Goal: Register for event/course

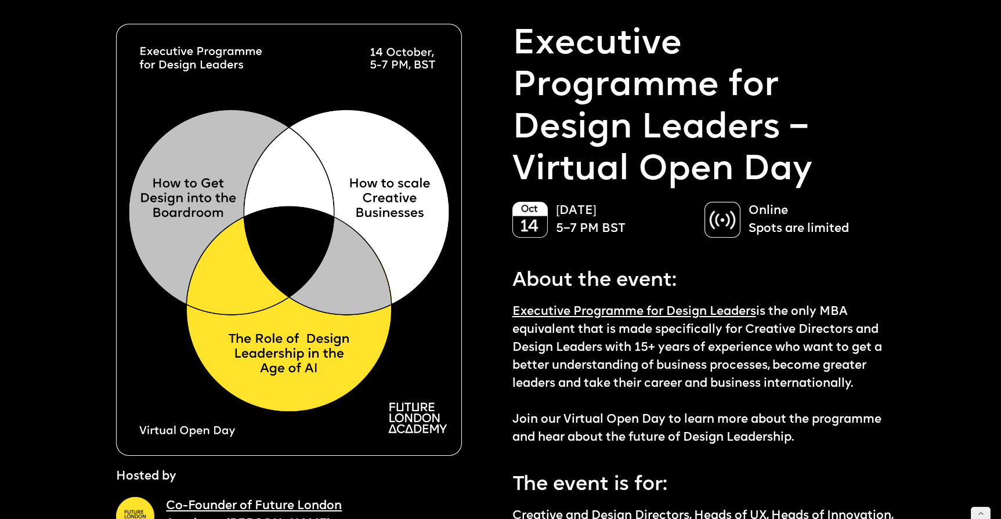
scroll to position [37, 0]
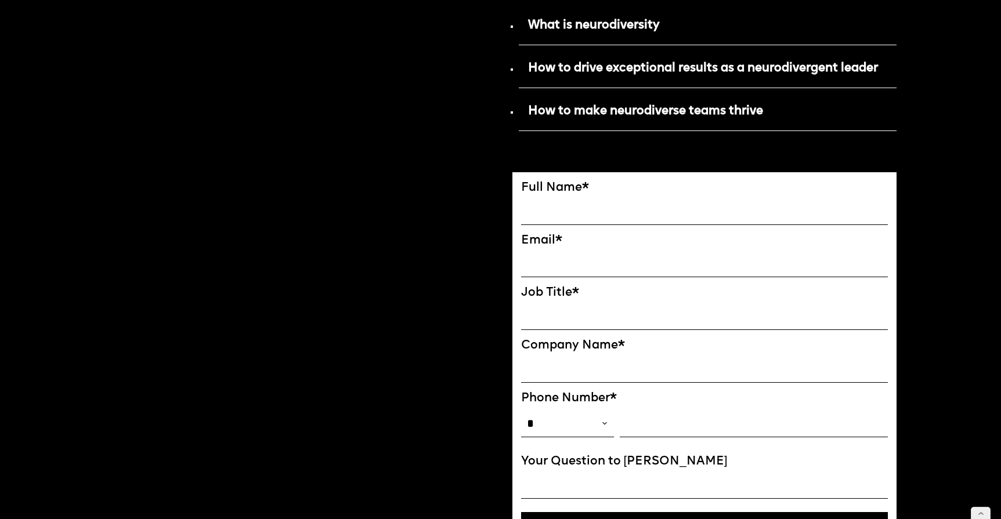
scroll to position [571, 0]
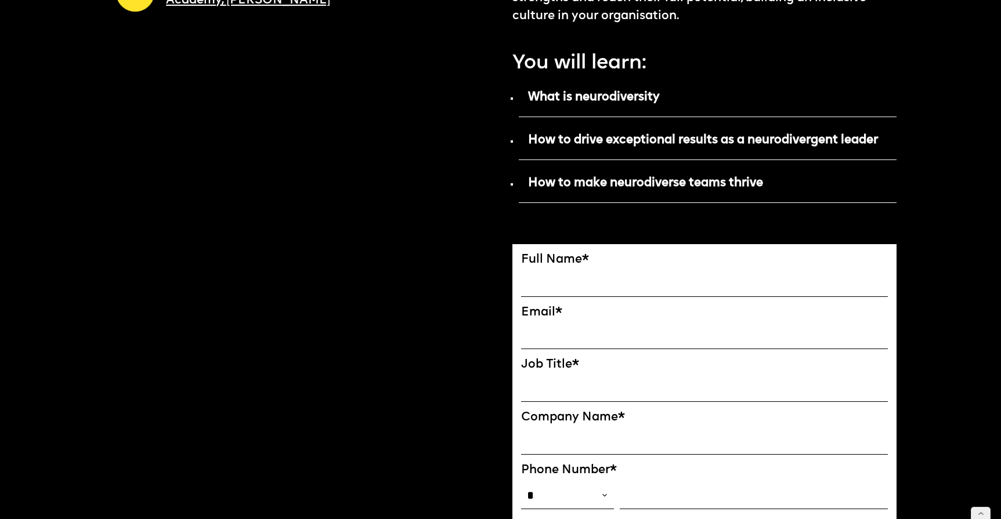
click at [544, 290] on input "FULL NAME" at bounding box center [704, 283] width 367 height 27
